Goal: Navigation & Orientation: Find specific page/section

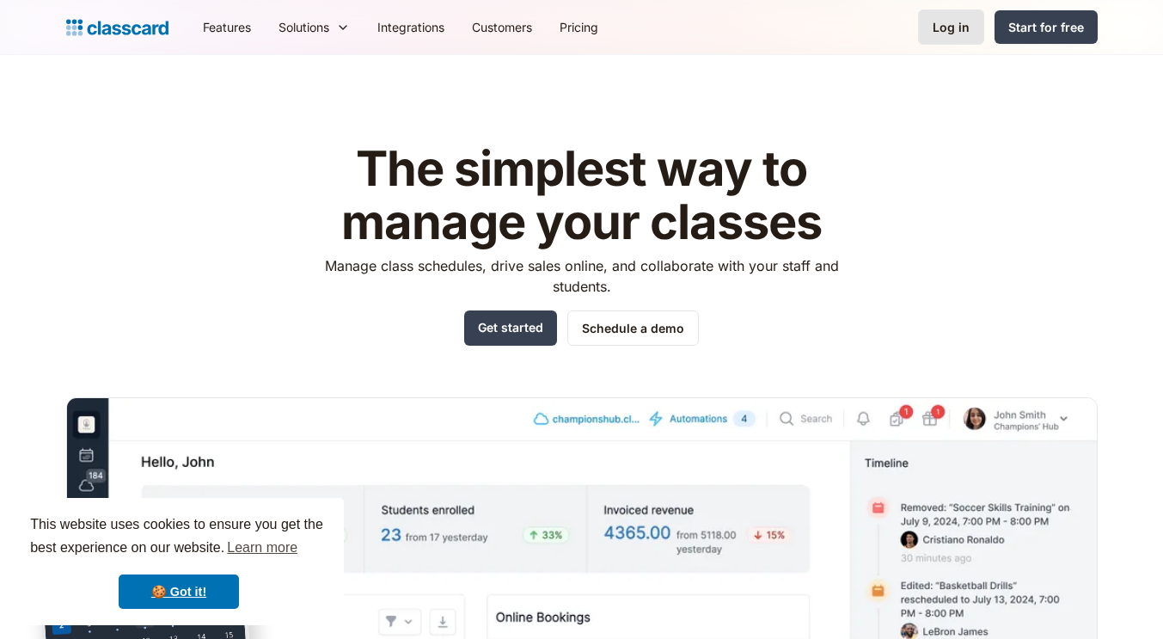
click at [973, 30] on link "Log in" at bounding box center [951, 26] width 66 height 35
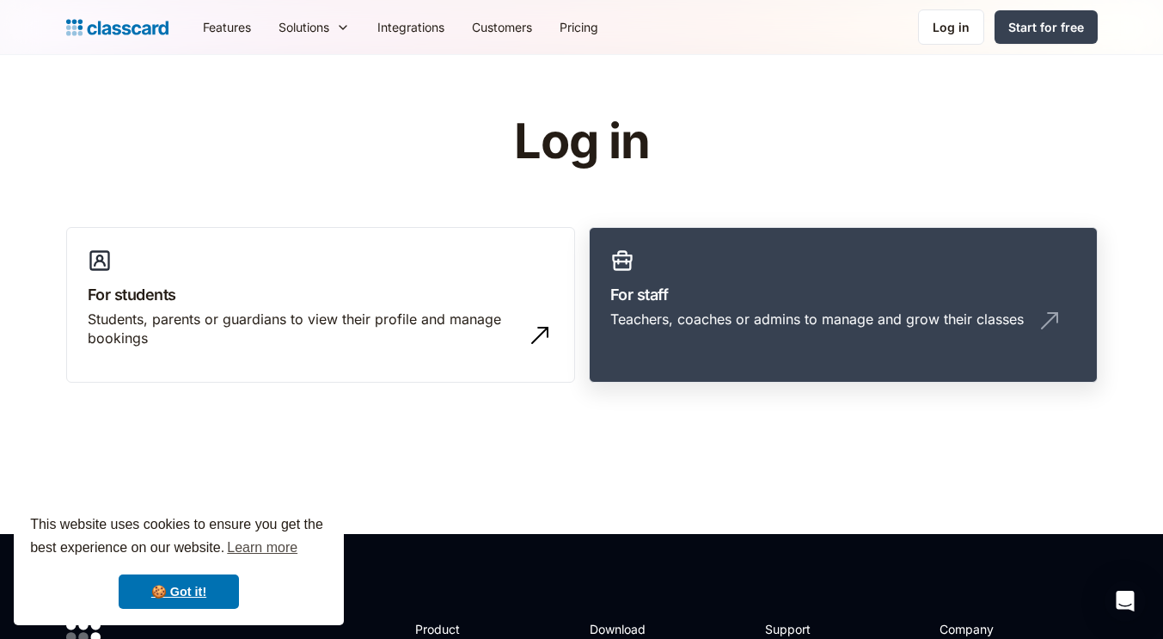
click at [747, 284] on h3 "For staff" at bounding box center [844, 294] width 466 height 23
